Goal: Information Seeking & Learning: Compare options

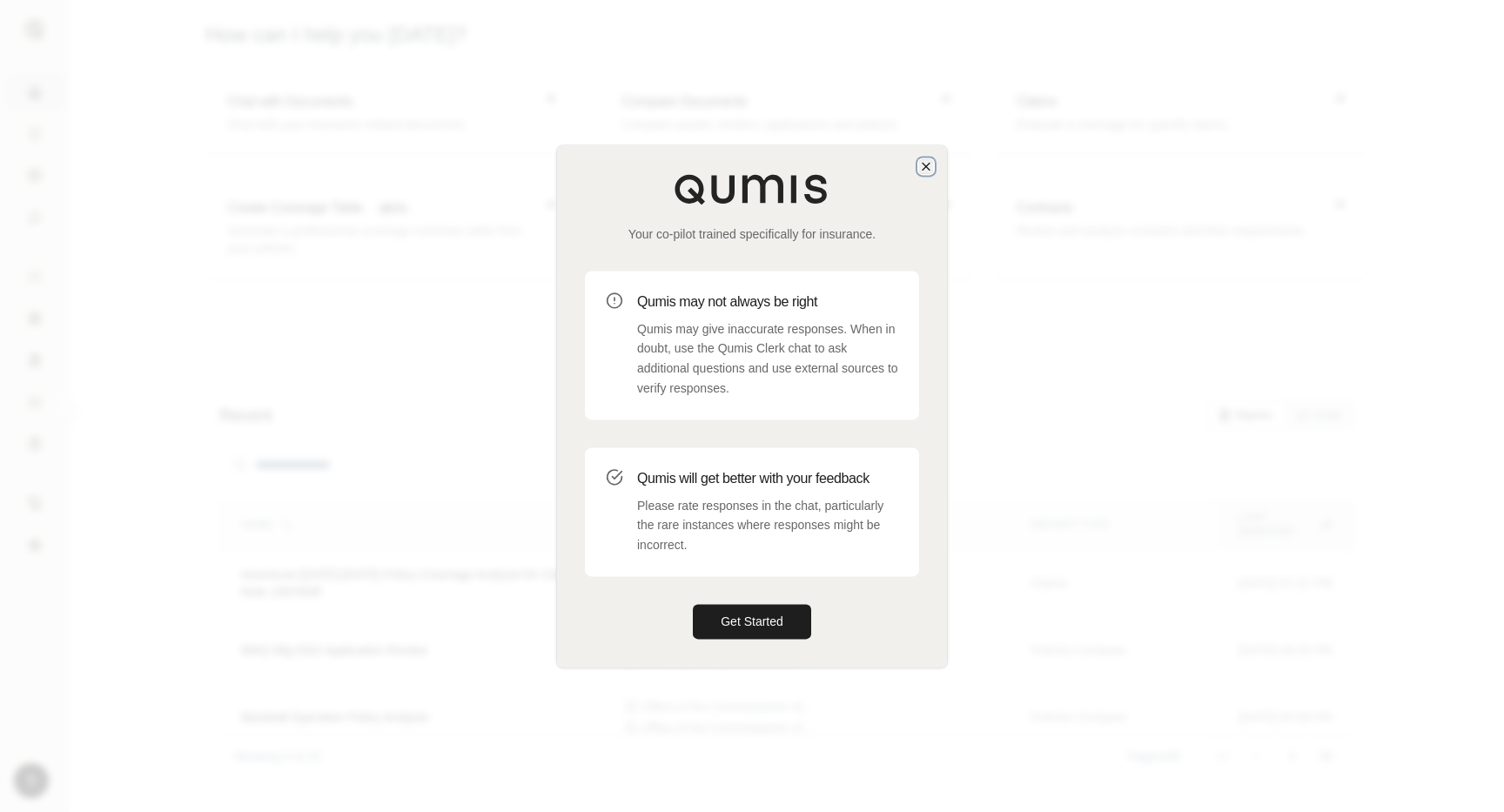
click at [923, 161] on icon "button" at bounding box center [926, 166] width 14 height 14
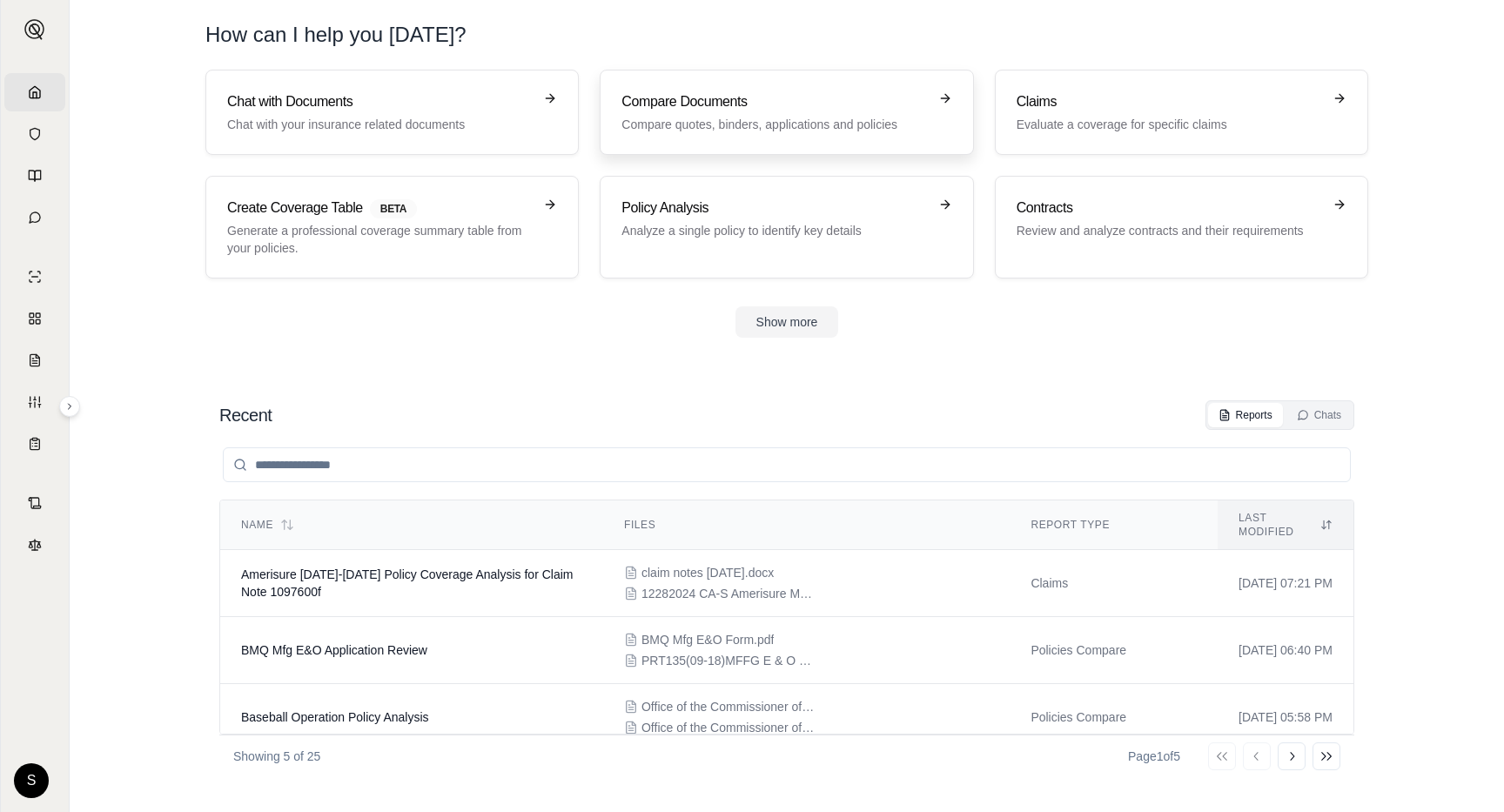
click at [786, 115] on p "Compare quotes, binders, applications and policies" at bounding box center [774, 124] width 305 height 17
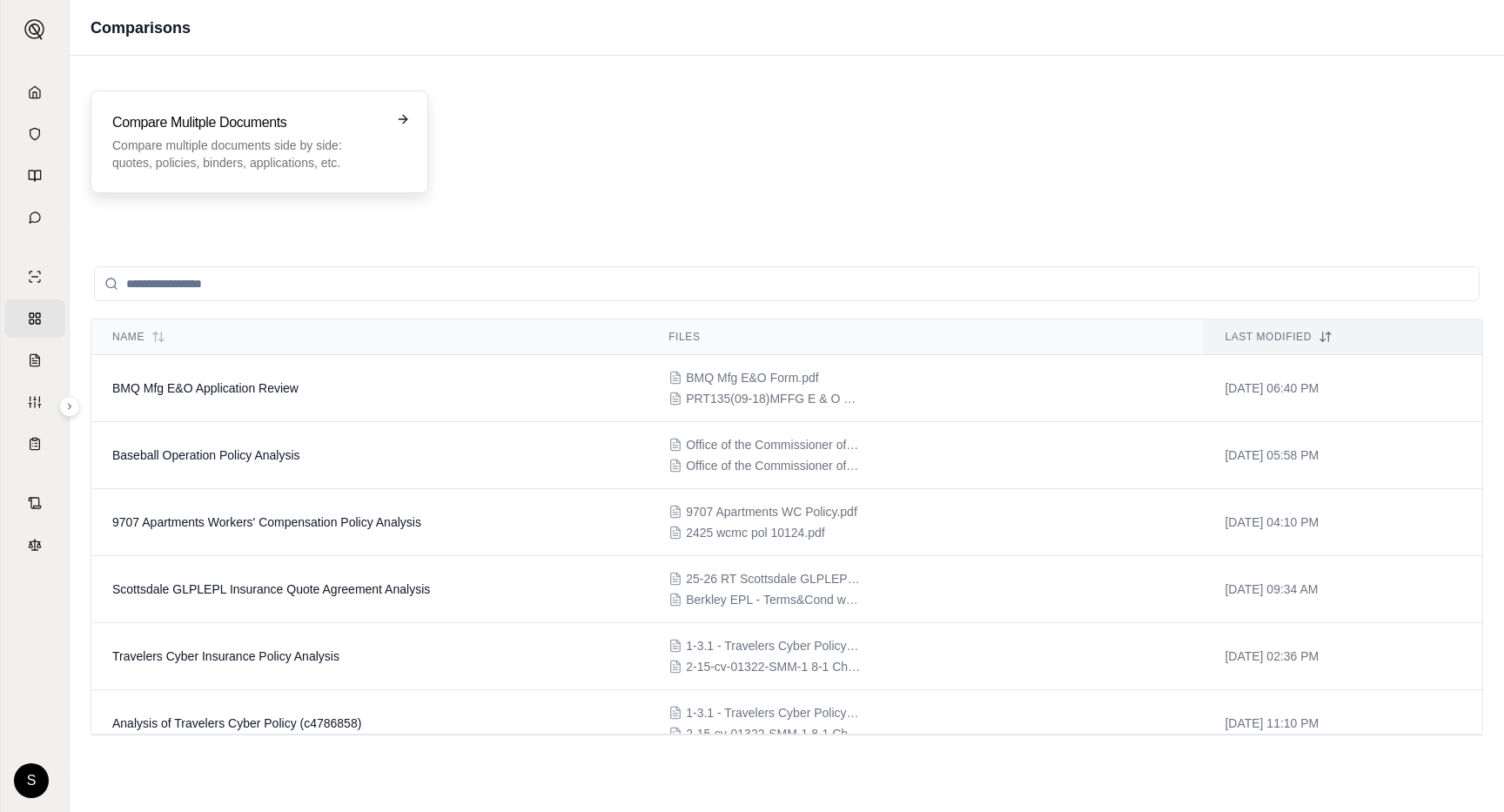
click at [259, 146] on p "Compare multiple documents side by side: quotes, policies, binders, application…" at bounding box center [247, 154] width 270 height 35
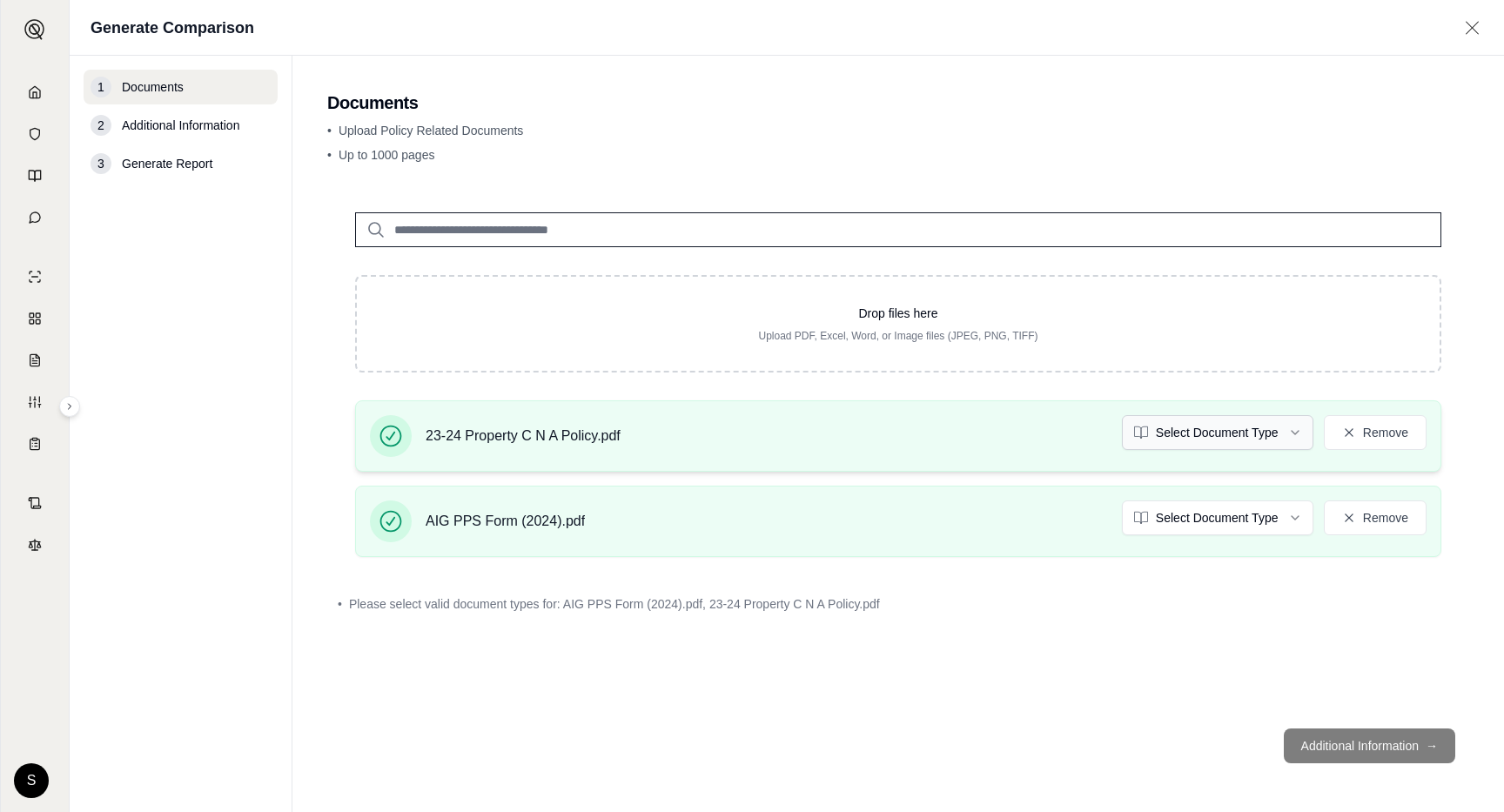
click at [1250, 432] on html "Home Vault Prompts Chats Single Policy Comparisons Claims Custom Report Coverag…" at bounding box center [752, 406] width 1504 height 812
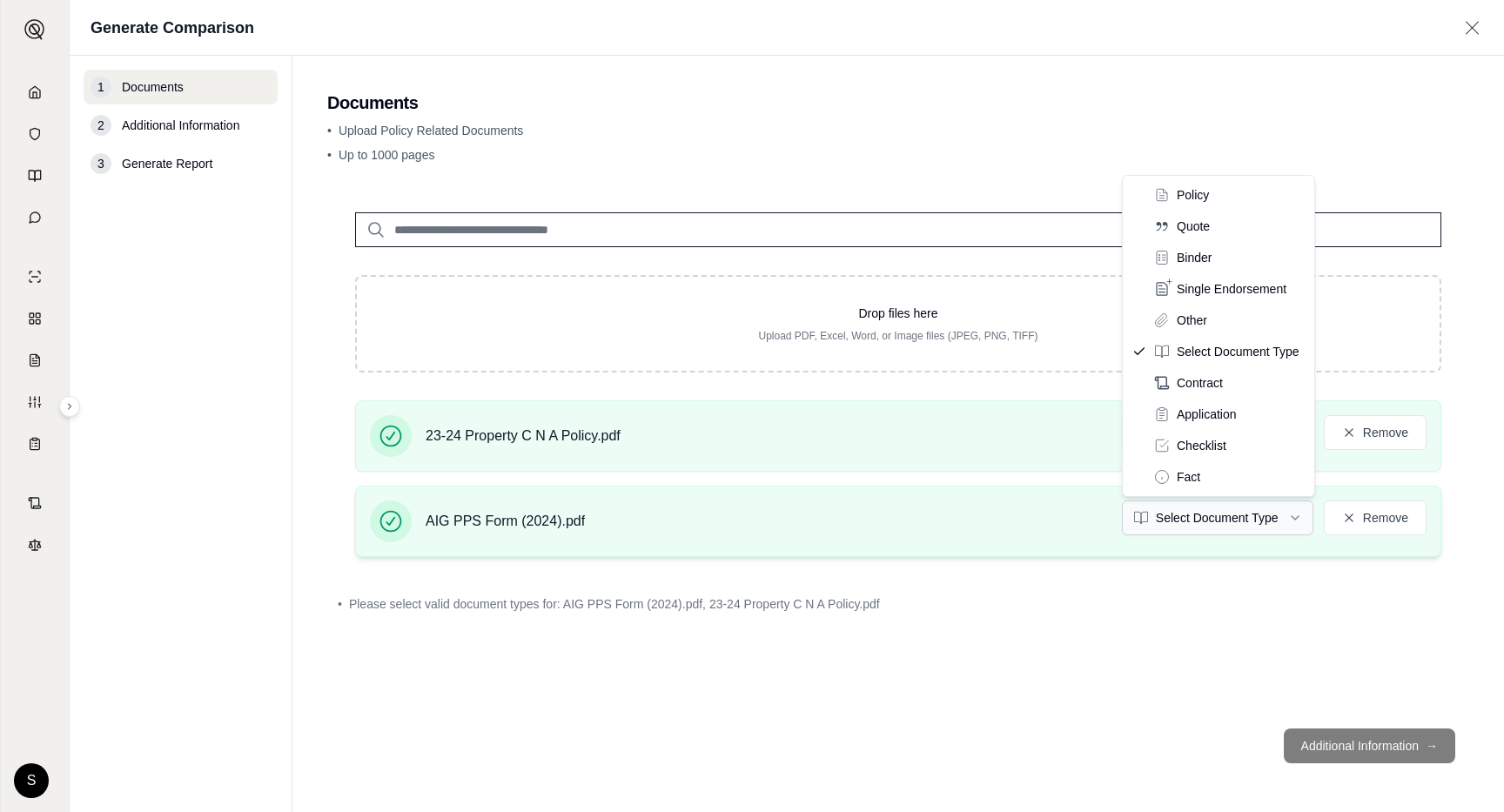
click at [1245, 520] on html "Home Vault Prompts Chats Single Policy Comparisons Claims Custom Report Coverag…" at bounding box center [752, 406] width 1504 height 812
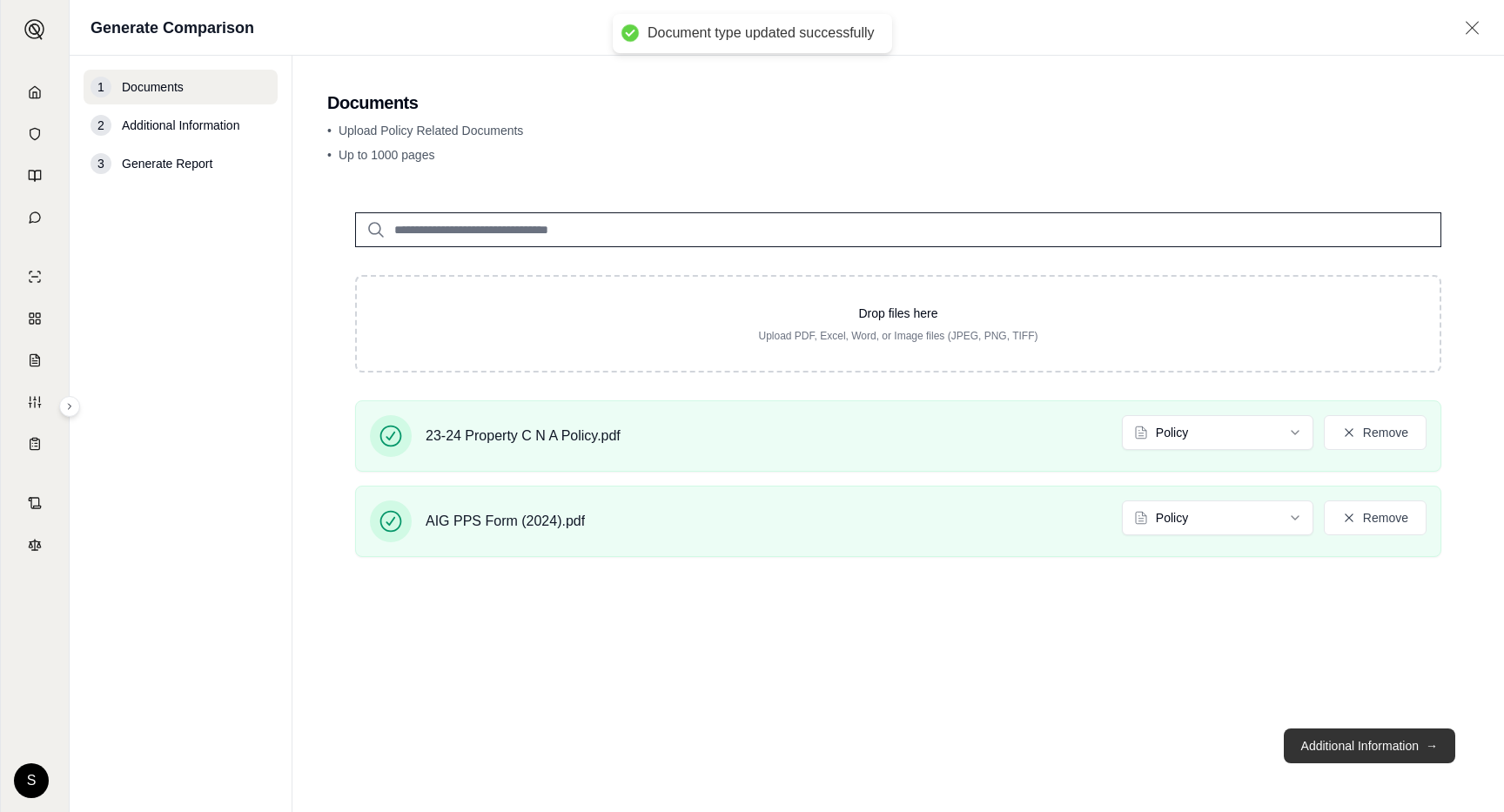
click at [1363, 753] on button "Additional Information →" at bounding box center [1369, 746] width 171 height 35
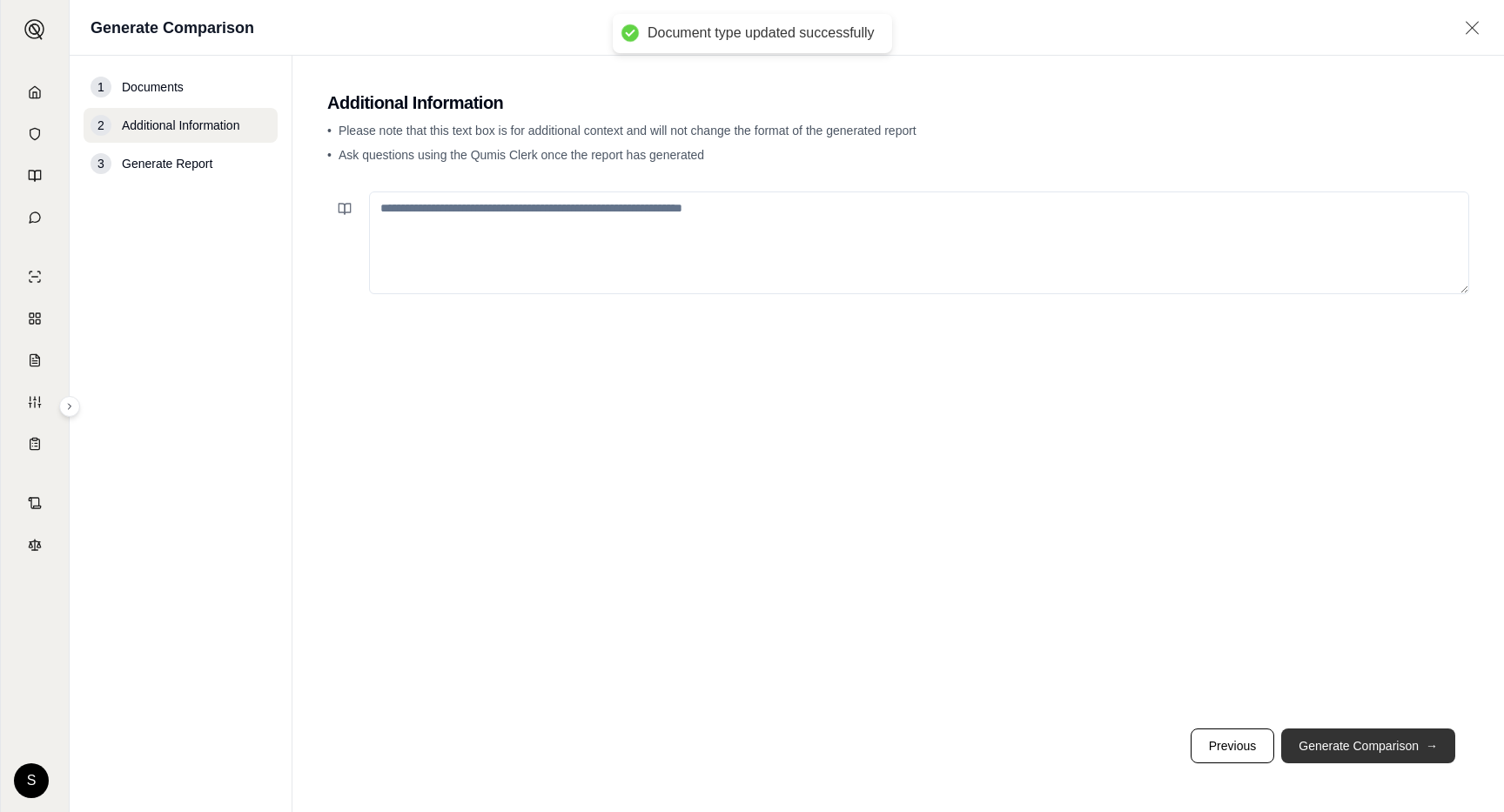
click at [1363, 753] on button "Generate Comparison →" at bounding box center [1368, 746] width 174 height 35
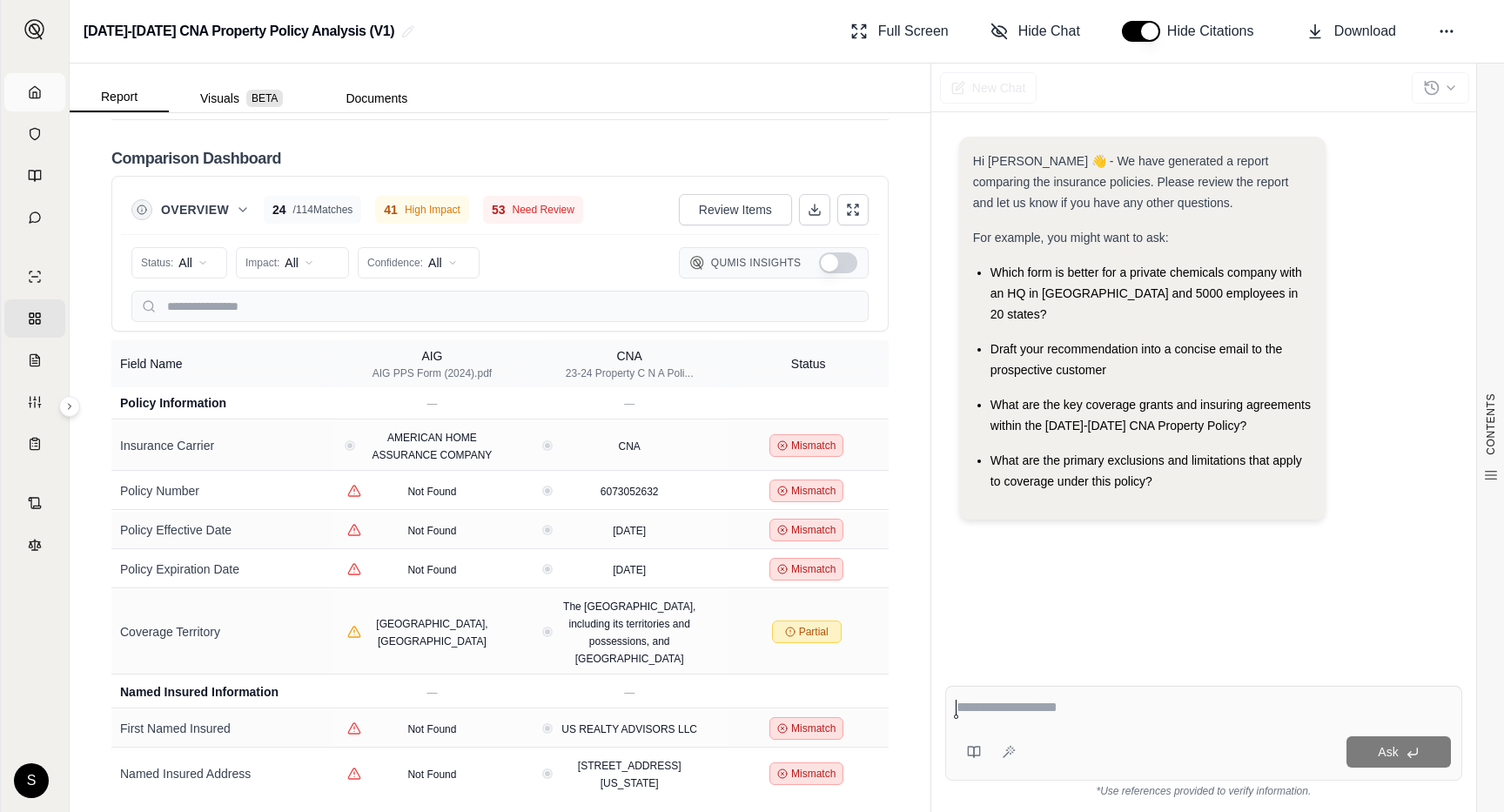
click at [41, 101] on link "Home" at bounding box center [35, 93] width 61 height 38
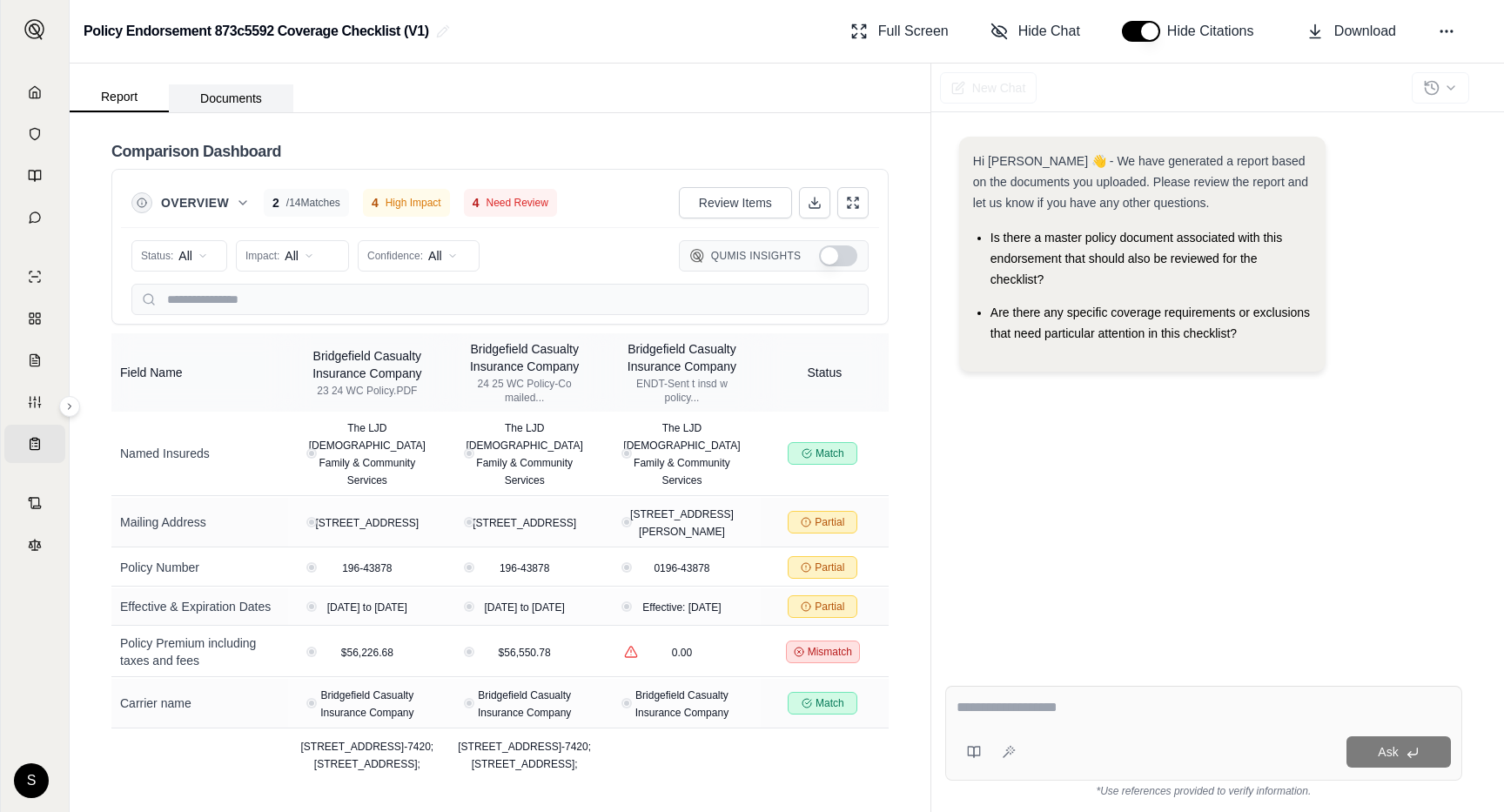
click at [248, 100] on button "Documents" at bounding box center [231, 99] width 124 height 28
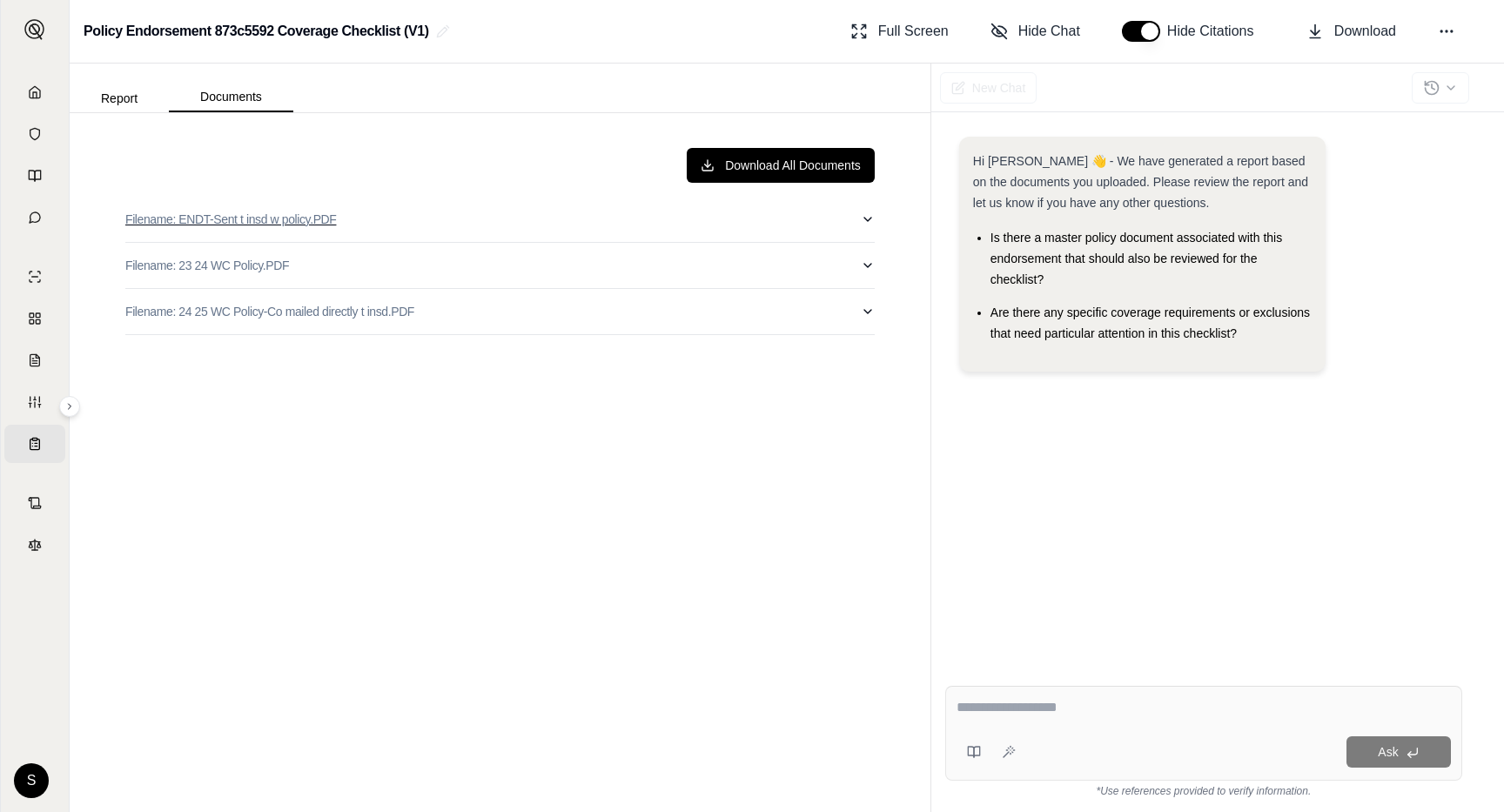
click at [409, 218] on button "Filename: ENDT-Sent t insd w policy.PDF" at bounding box center [499, 219] width 749 height 45
click at [428, 229] on button "Filename: ENDT-Sent t insd w policy.PDF" at bounding box center [499, 219] width 749 height 45
click at [440, 272] on button "Filename: 23 24 WC Policy.PDF" at bounding box center [499, 266] width 749 height 45
click at [140, 106] on button "Report" at bounding box center [119, 99] width 99 height 28
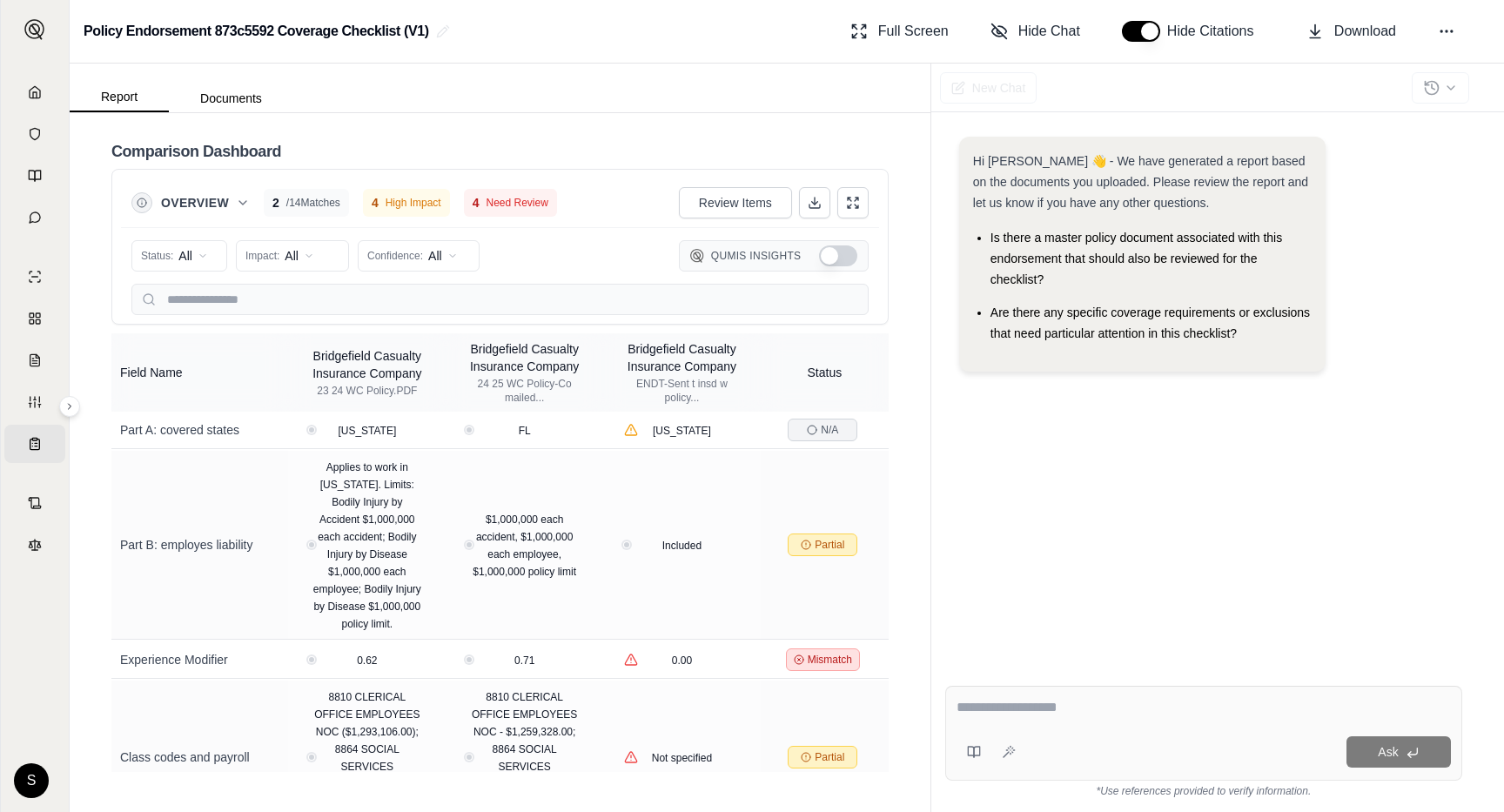
scroll to position [708, 0]
